Goal: Task Accomplishment & Management: Manage account settings

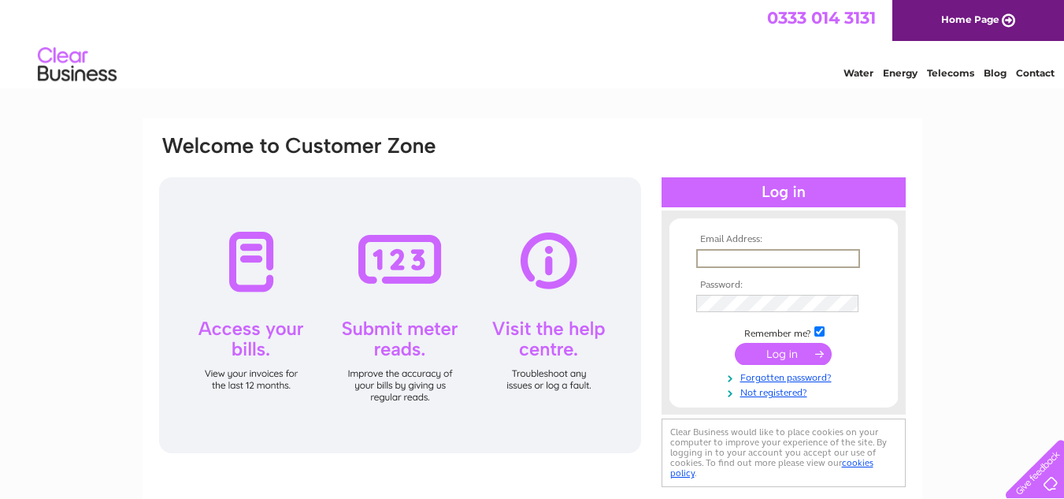
click at [717, 258] on input "text" at bounding box center [778, 258] width 164 height 19
type input "temptationsbentham@yahoo.co.uk"
click at [735, 343] on input "submit" at bounding box center [783, 354] width 97 height 22
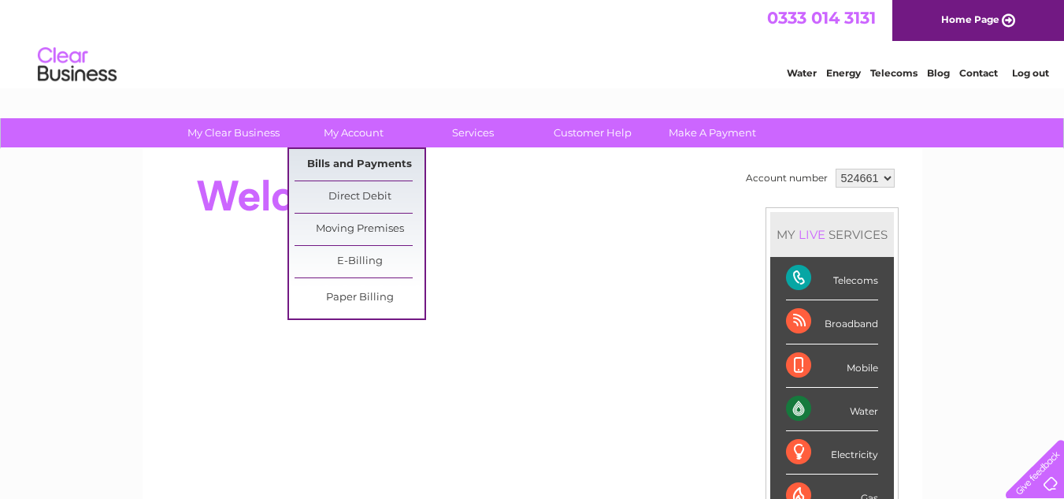
click at [363, 163] on link "Bills and Payments" at bounding box center [360, 165] width 130 height 32
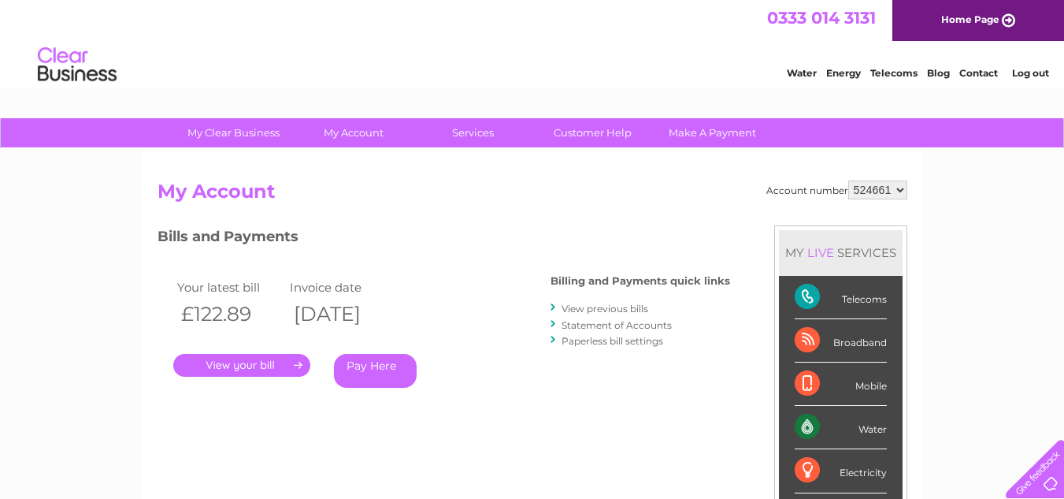
click at [292, 366] on link "." at bounding box center [241, 365] width 137 height 23
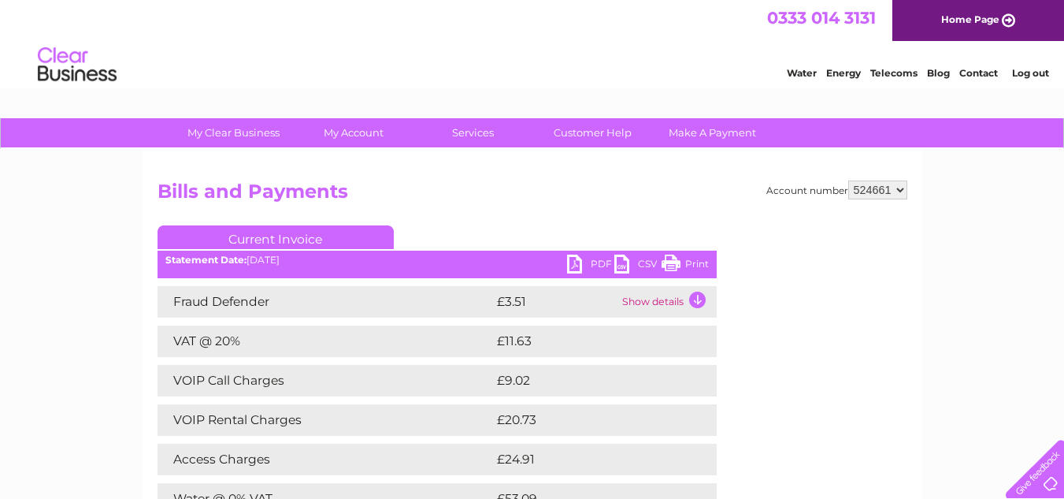
click at [572, 264] on link "PDF" at bounding box center [590, 265] width 47 height 23
click at [1031, 74] on link "Log out" at bounding box center [1030, 73] width 37 height 12
